Goal: Task Accomplishment & Management: Manage account settings

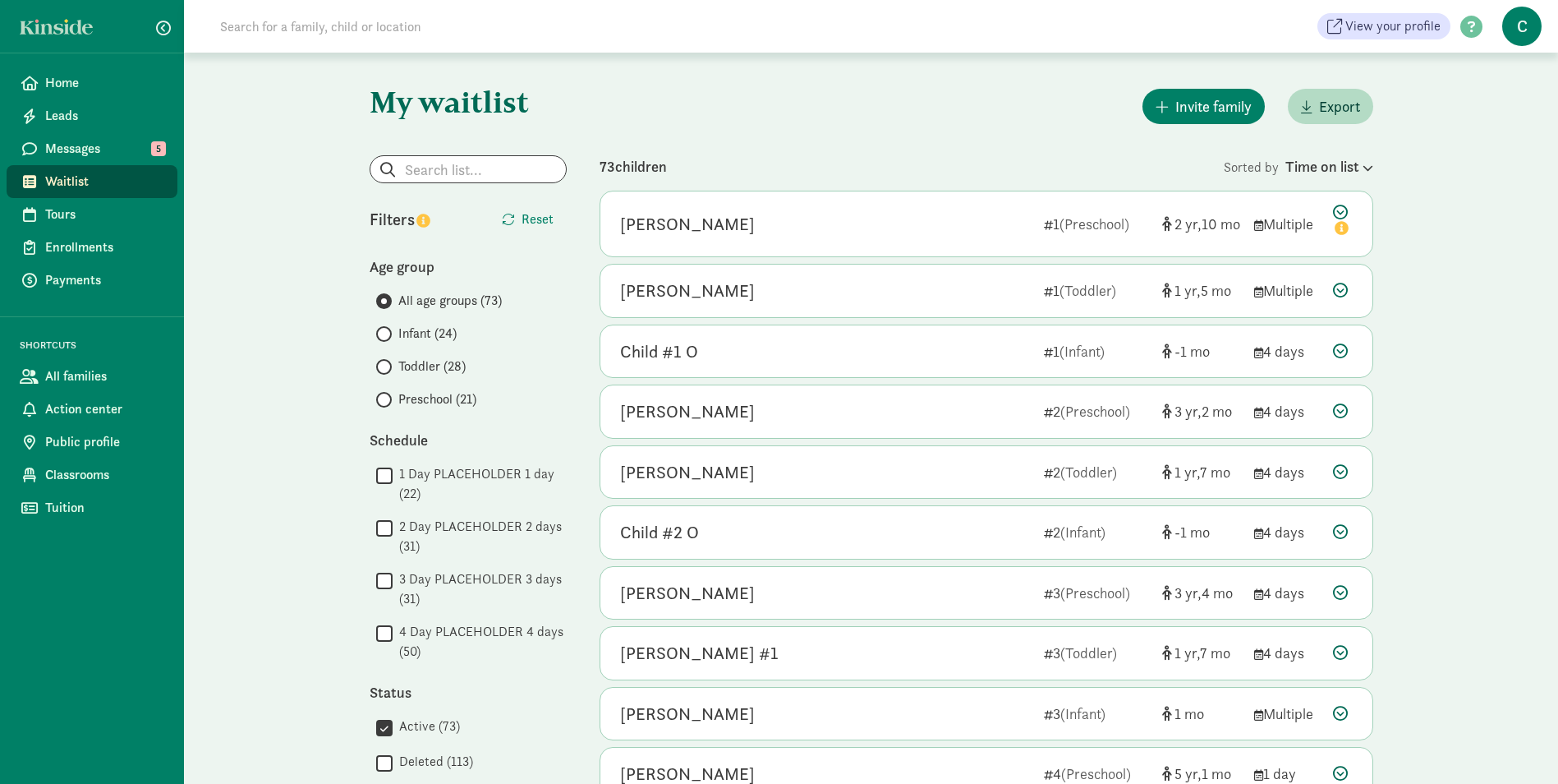
click at [407, 401] on span "Preschool (21)" at bounding box center [437, 399] width 78 height 20
click at [387, 401] on input "Preschool (21)" at bounding box center [382, 400] width 11 height 11
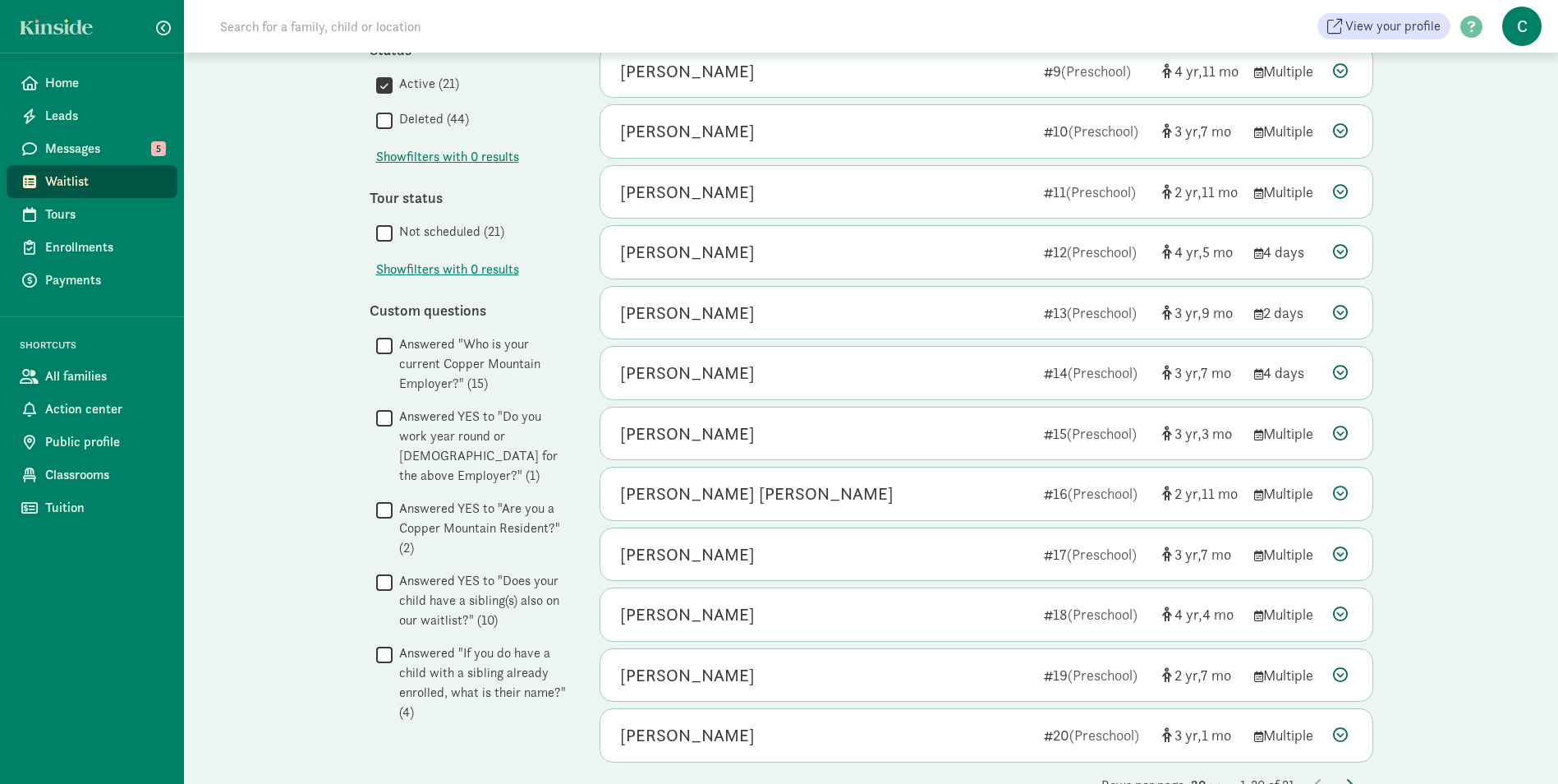
scroll to position [686, 0]
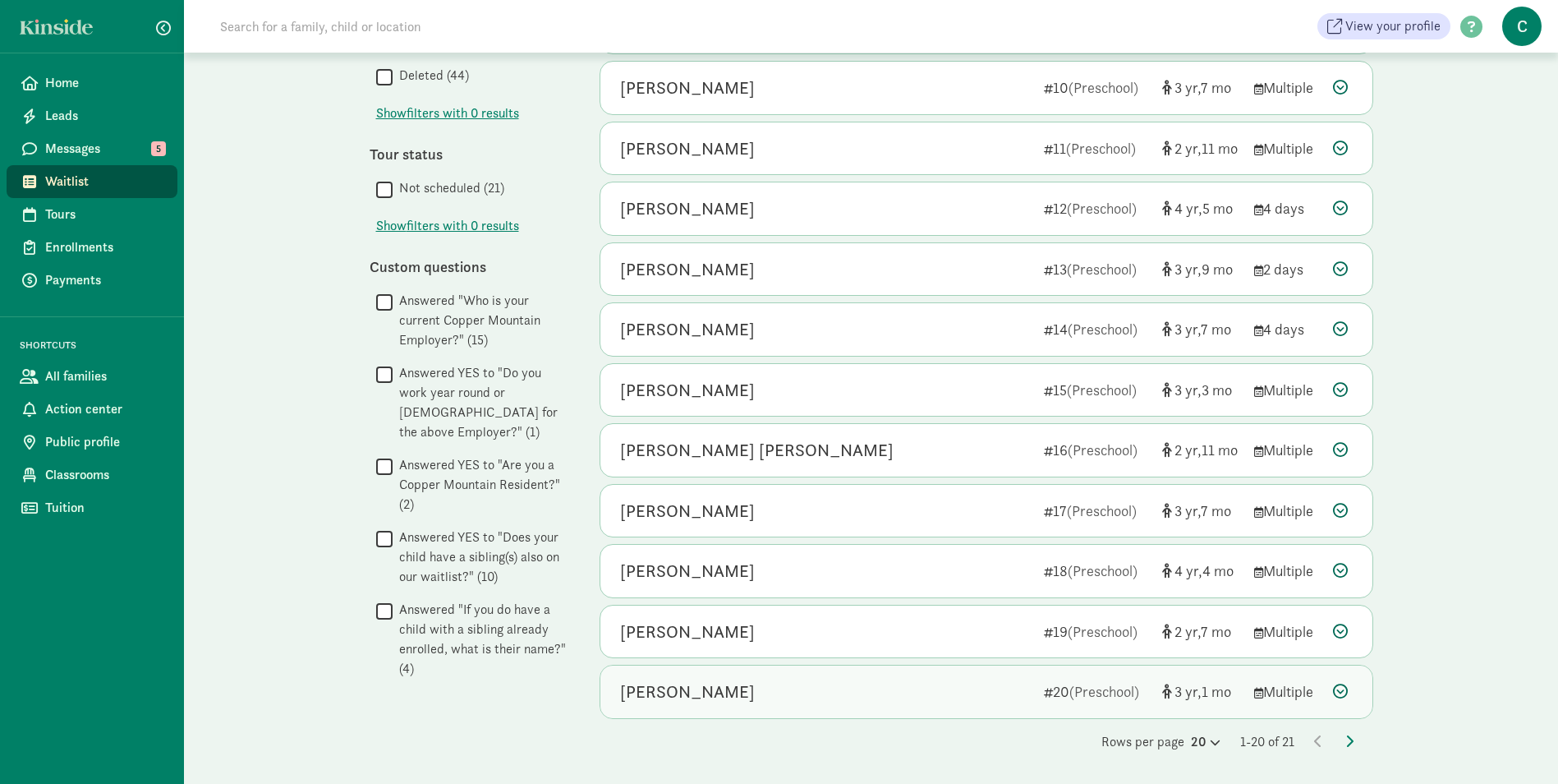
click at [700, 688] on div "[PERSON_NAME]" at bounding box center [688, 691] width 135 height 26
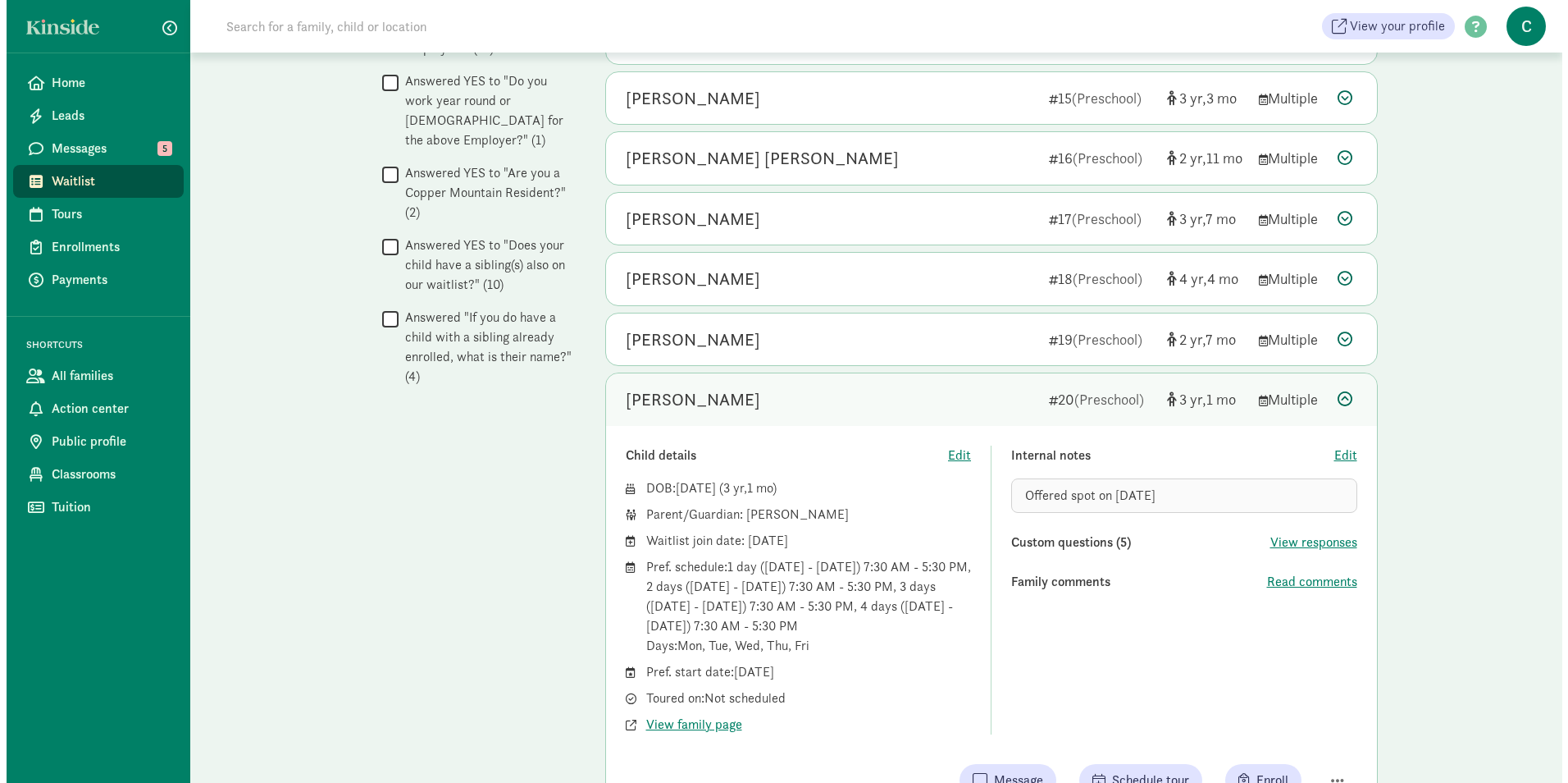
scroll to position [1013, 0]
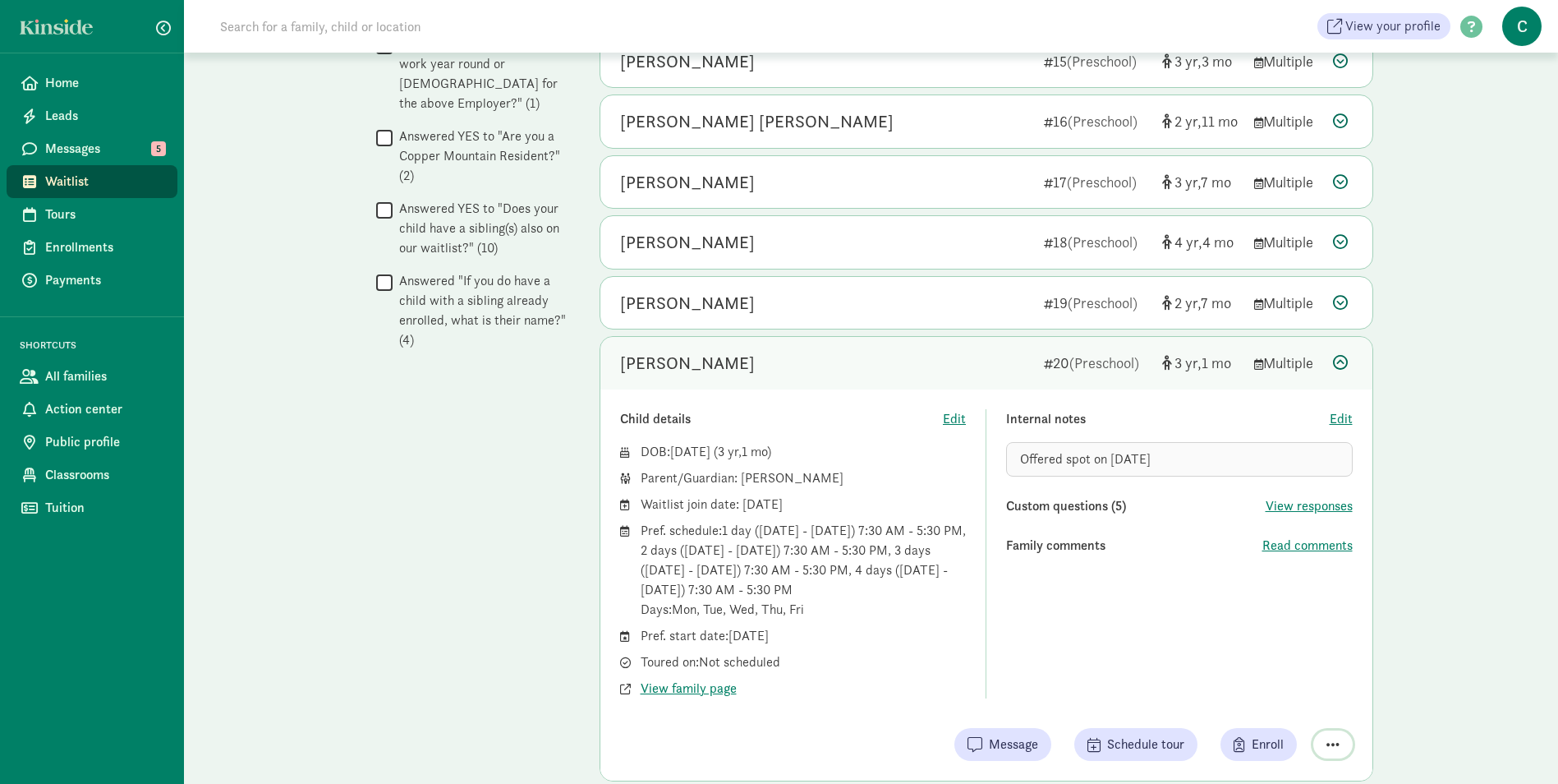
click at [1327, 743] on span "button" at bounding box center [1333, 744] width 13 height 15
click at [1286, 703] on div "Remove from list" at bounding box center [1275, 702] width 127 height 20
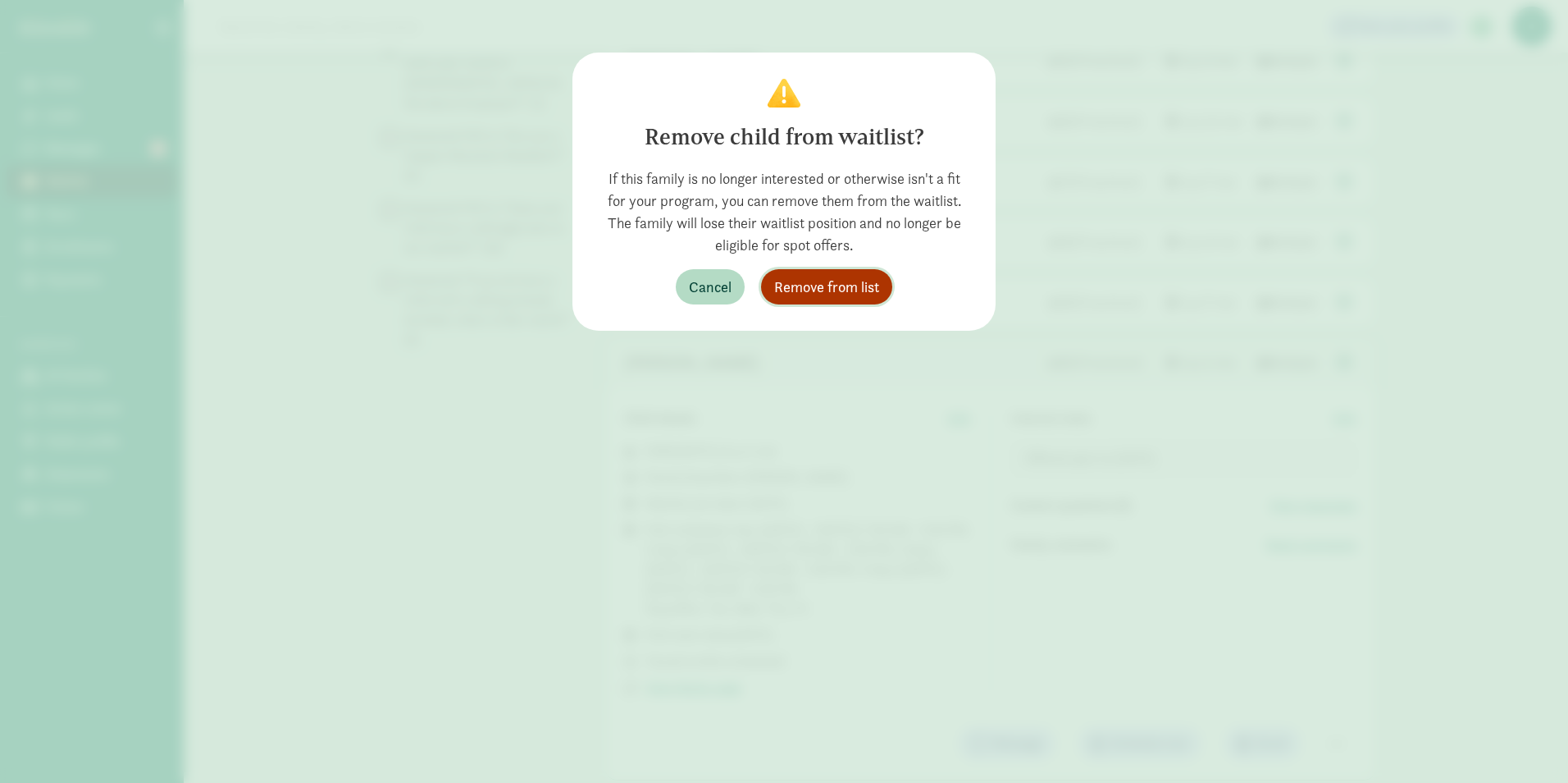
click at [838, 282] on span "Remove from list" at bounding box center [827, 286] width 105 height 22
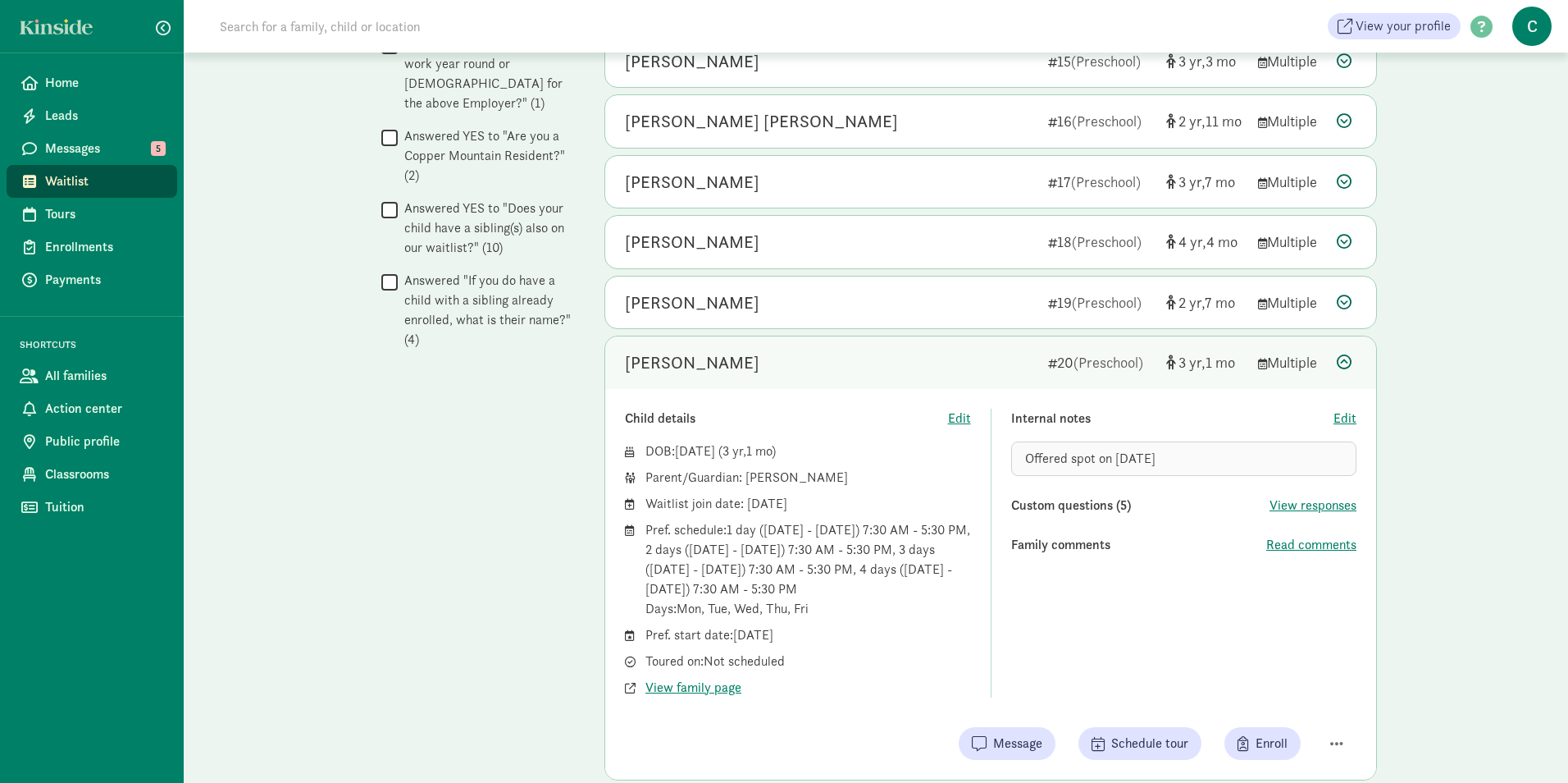
scroll to position [624, 0]
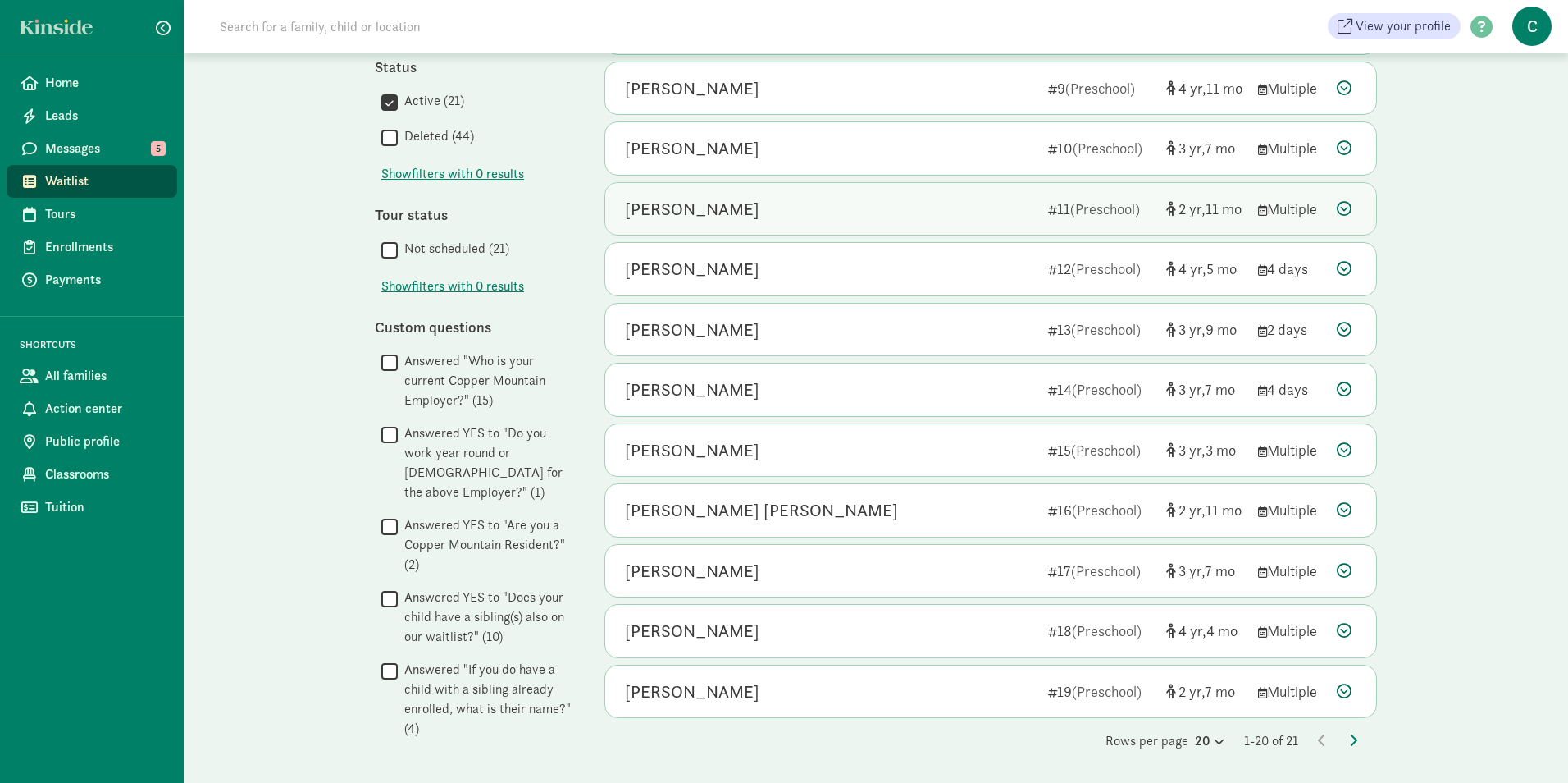
click at [735, 204] on div "[PERSON_NAME]" at bounding box center [830, 209] width 410 height 26
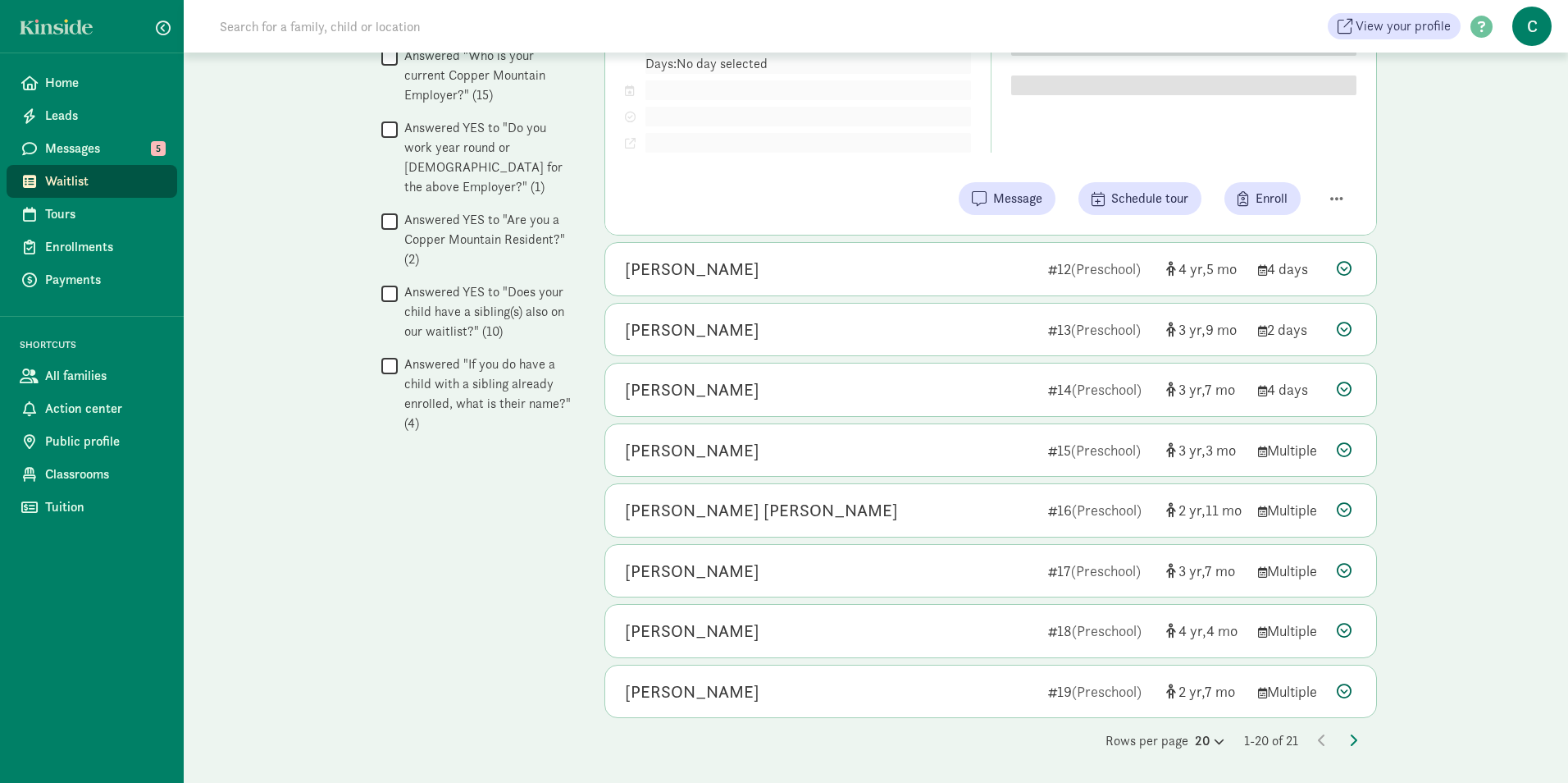
scroll to position [1013, 0]
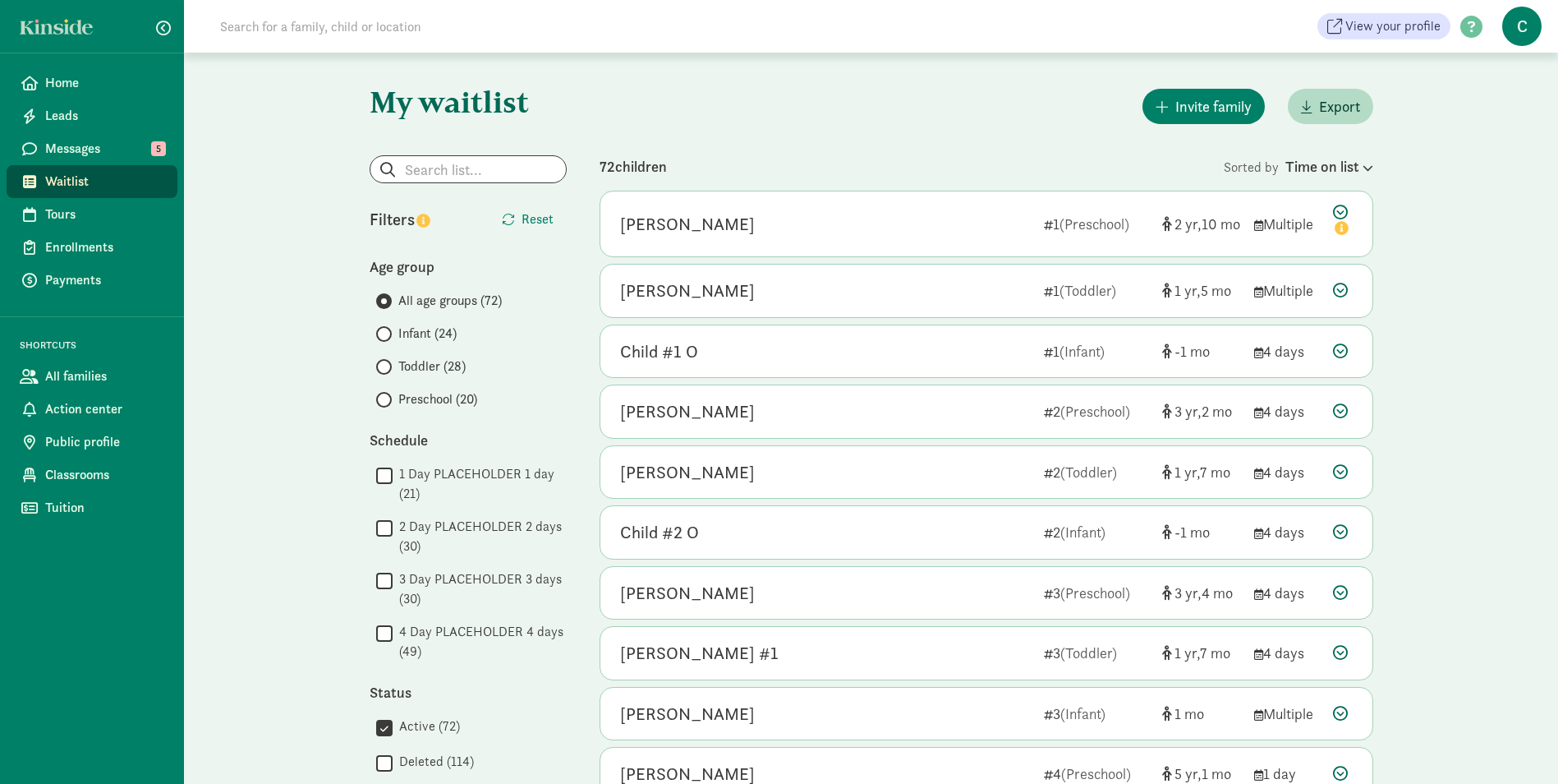
click at [417, 403] on span "Preschool (20)" at bounding box center [437, 399] width 79 height 20
click at [387, 403] on input "Preschool (20)" at bounding box center [382, 400] width 11 height 11
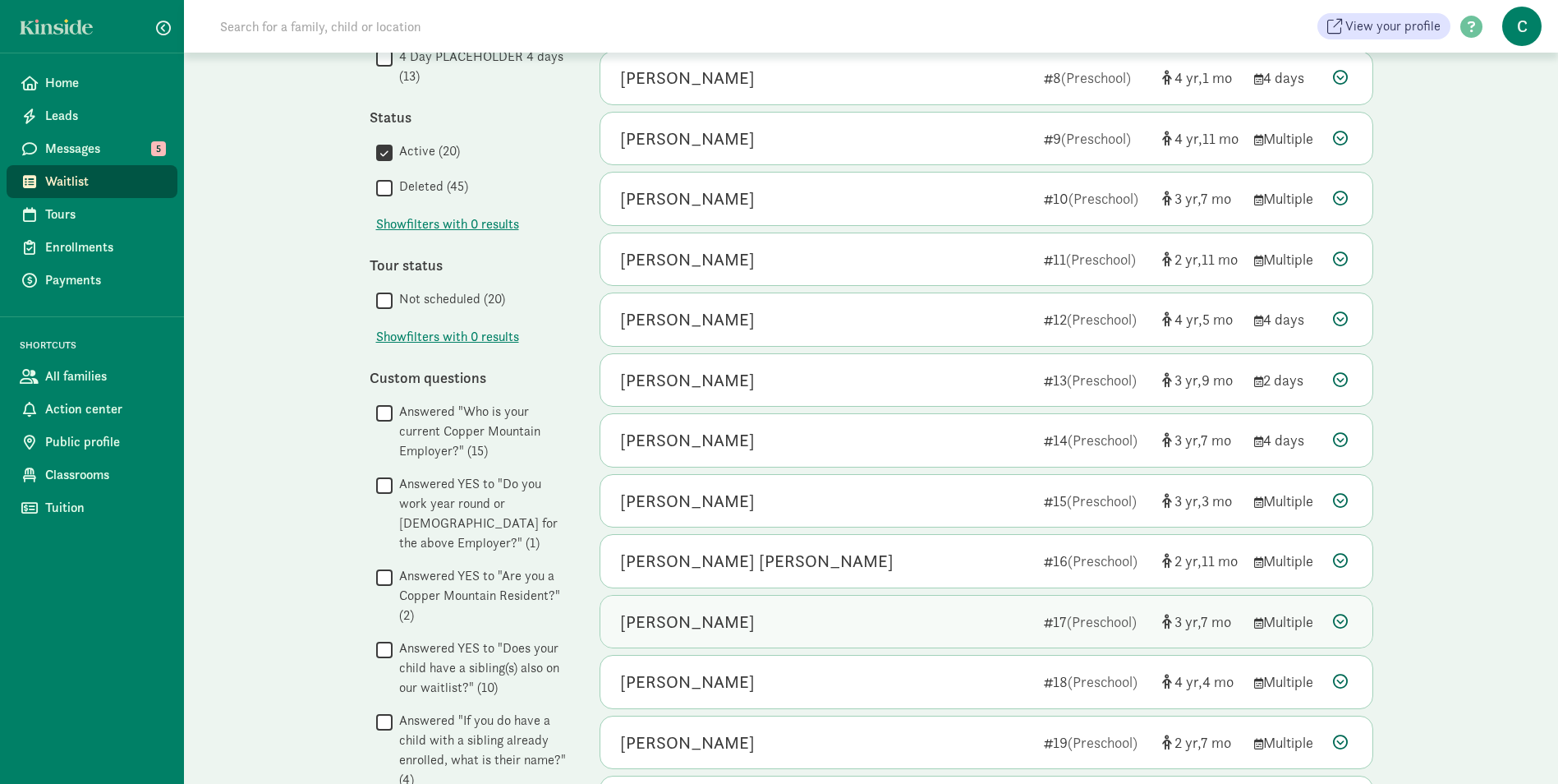
scroll to position [658, 0]
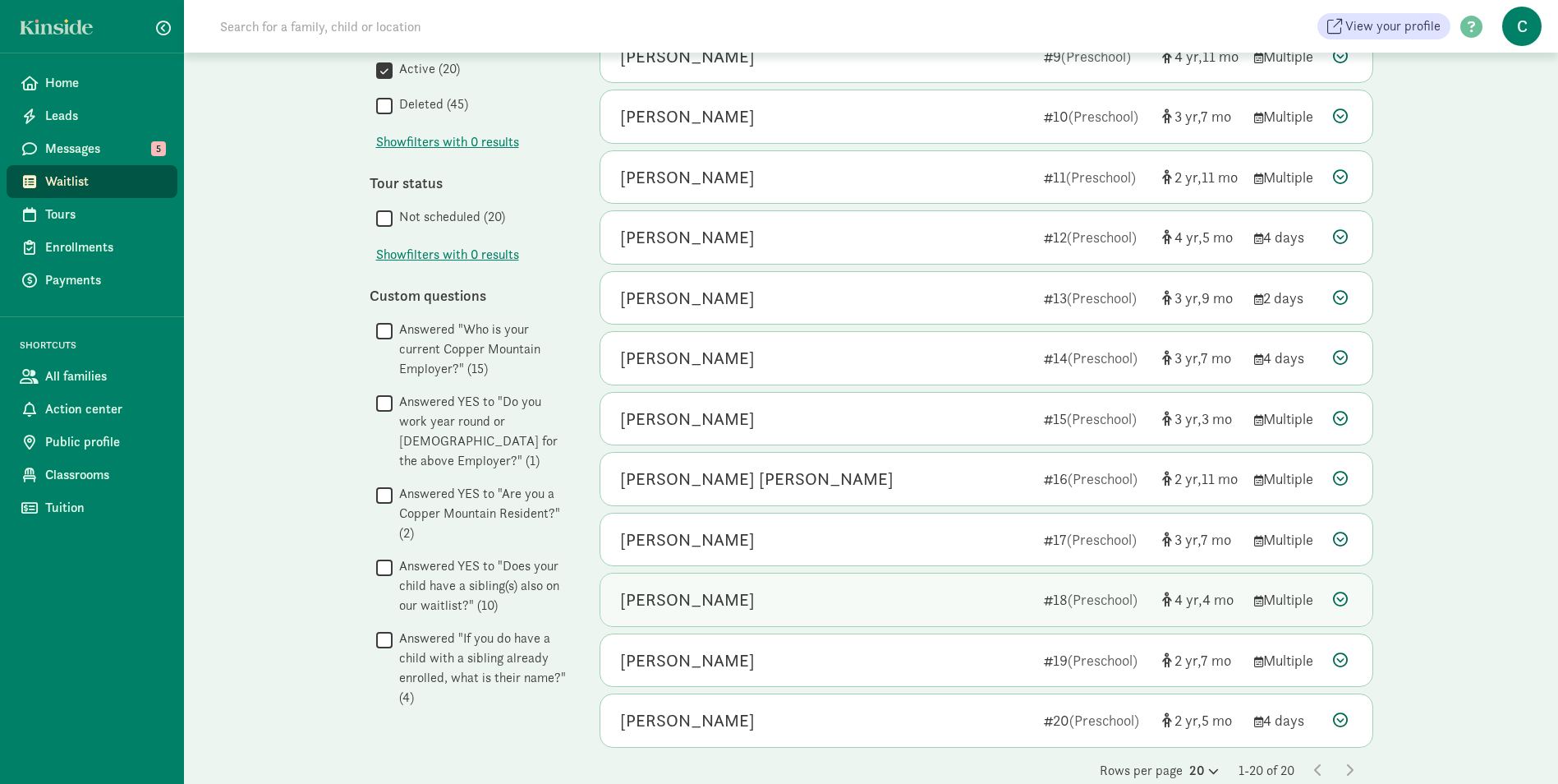
click at [744, 598] on div "Clara Brazier" at bounding box center [826, 599] width 411 height 26
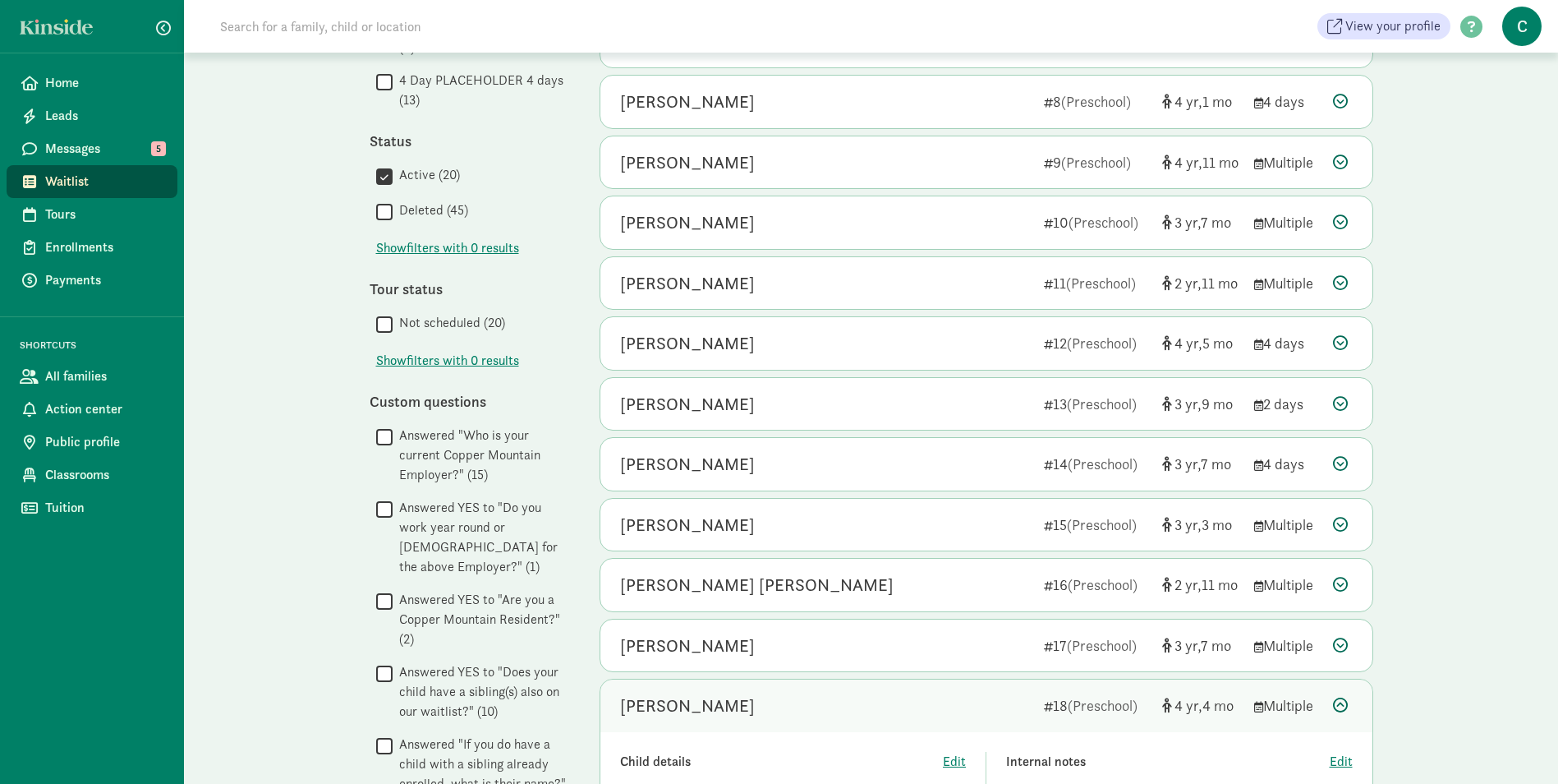
scroll to position [545, 0]
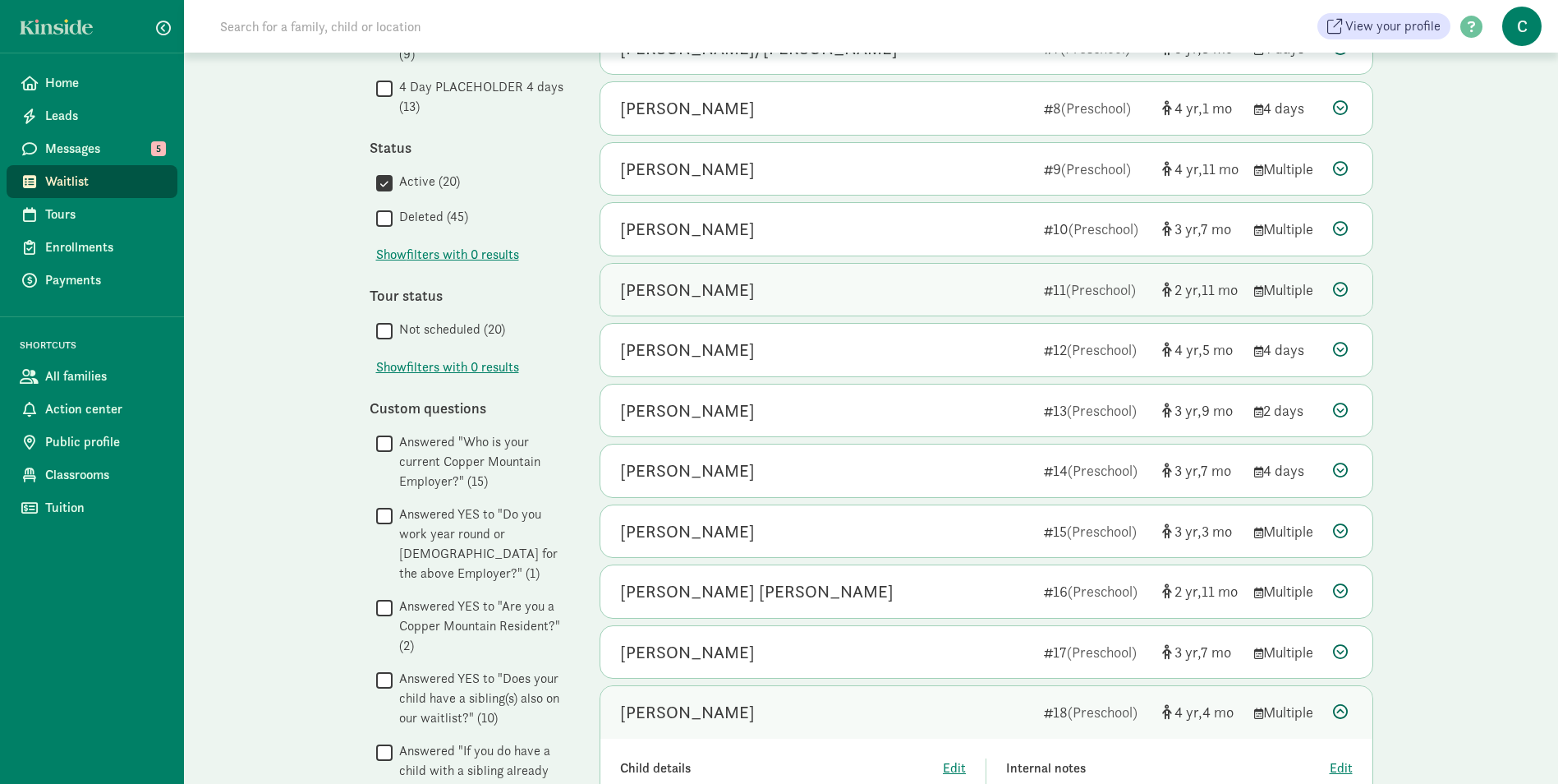
click at [723, 293] on div "[PERSON_NAME]" at bounding box center [826, 289] width 411 height 26
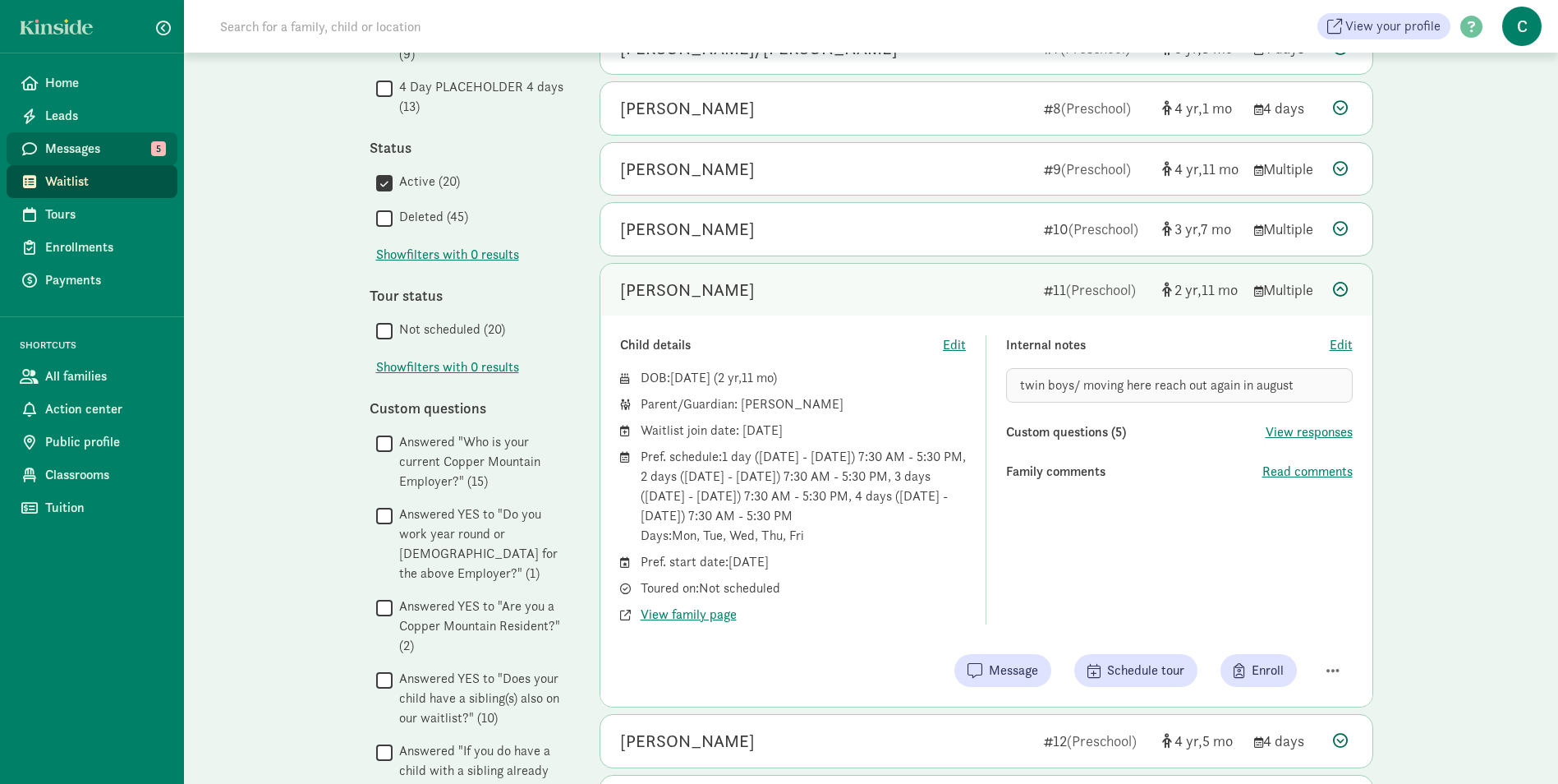
click at [66, 148] on span "Messages" at bounding box center [105, 149] width 119 height 20
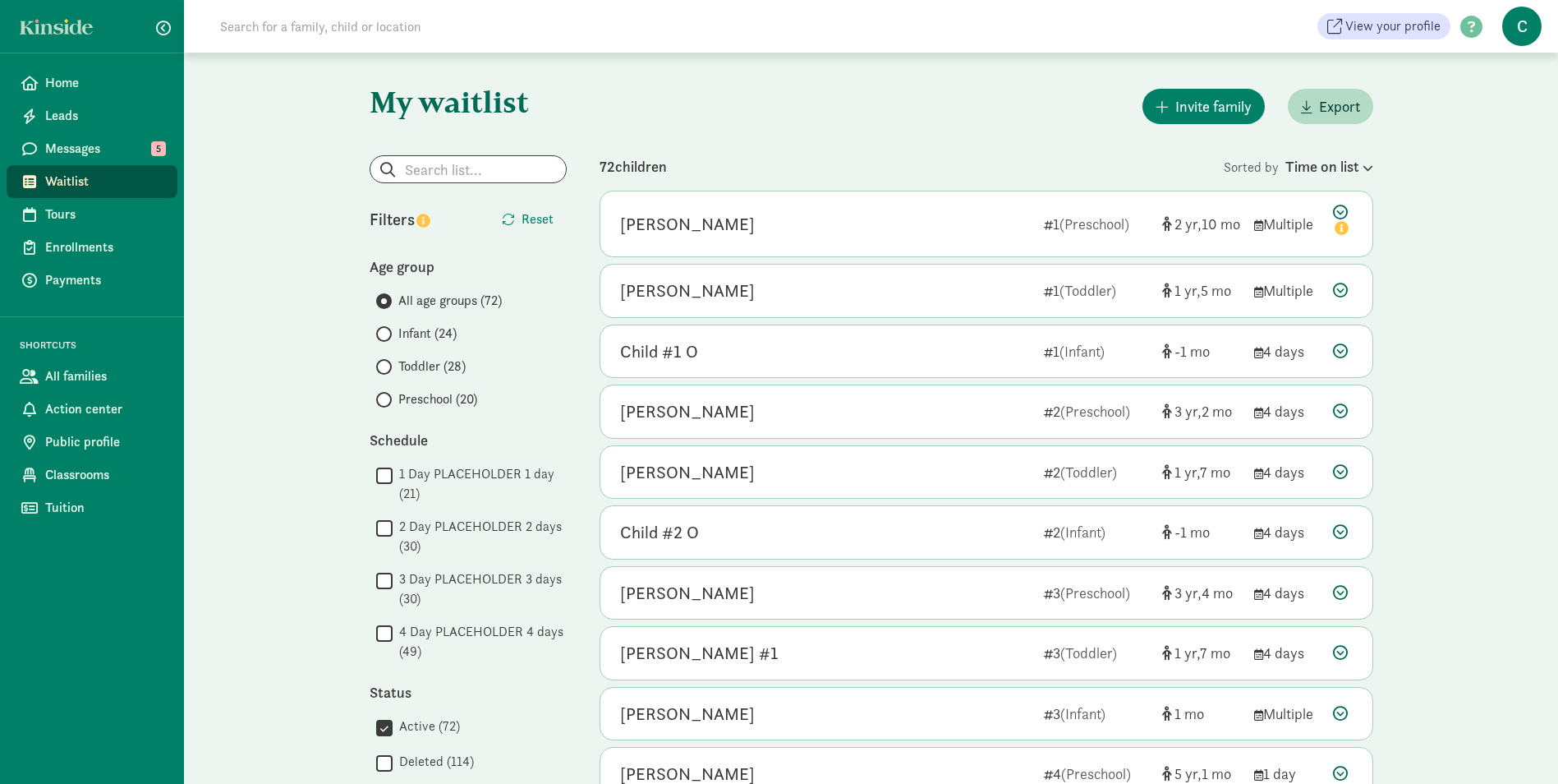
click at [428, 395] on span "Preschool (20)" at bounding box center [437, 399] width 79 height 20
click at [387, 395] on input "Preschool (20)" at bounding box center [382, 400] width 11 height 11
